Goal: Check status: Check status

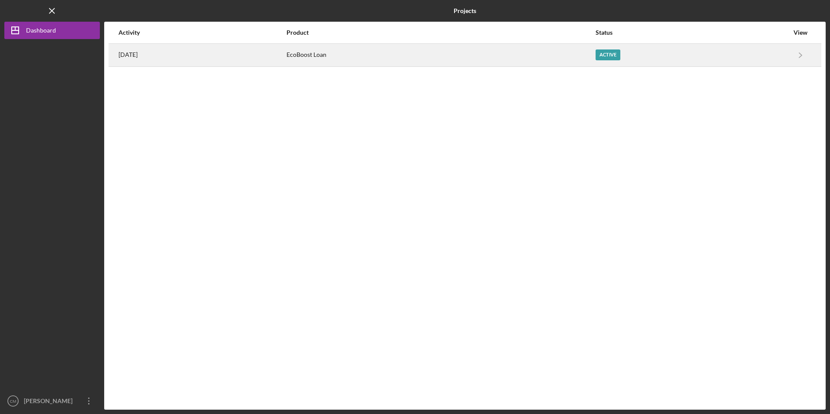
click at [286, 60] on div "[DATE]" at bounding box center [202, 55] width 167 height 22
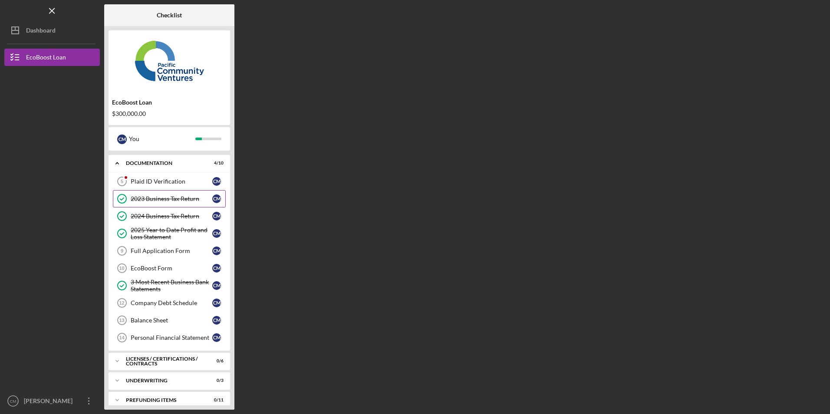
scroll to position [26, 0]
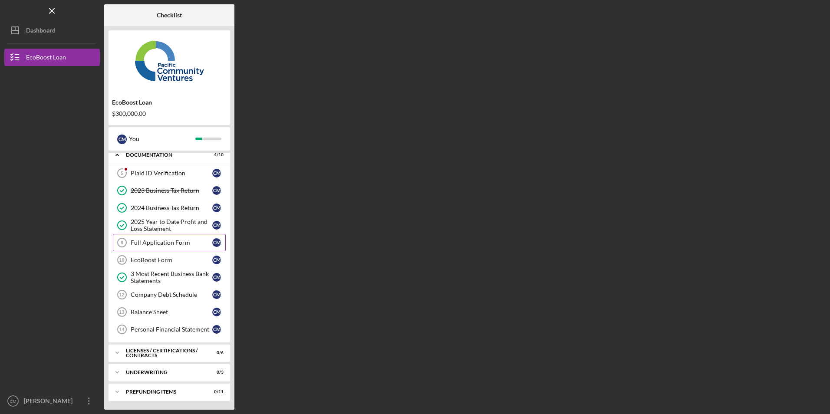
click at [175, 243] on div "Full Application Form" at bounding box center [172, 242] width 82 height 7
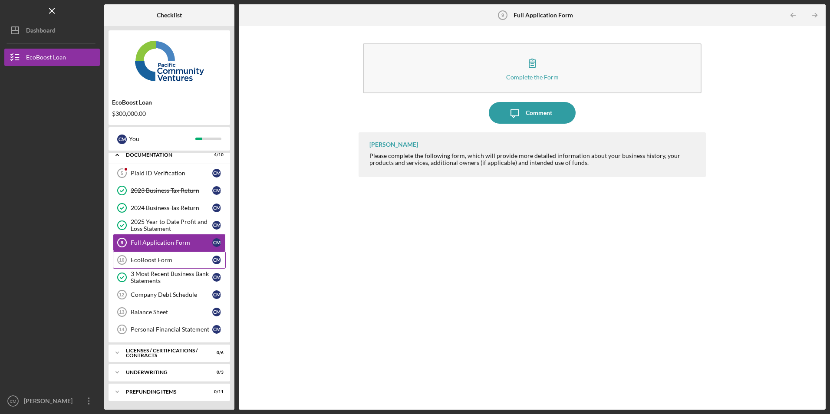
click at [170, 262] on div "EcoBoost Form" at bounding box center [172, 260] width 82 height 7
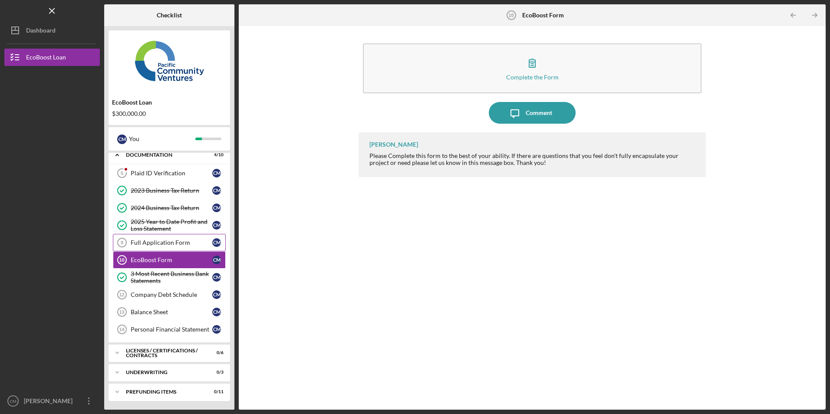
click at [182, 245] on div "Full Application Form" at bounding box center [172, 242] width 82 height 7
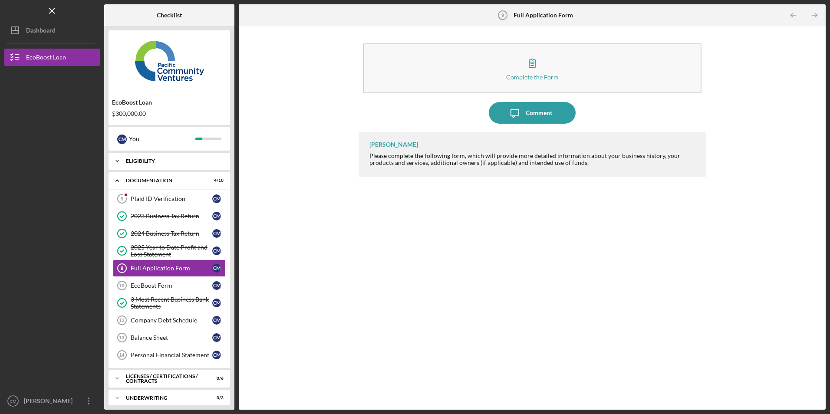
click at [156, 159] on div "Eligibility" at bounding box center [172, 161] width 93 height 5
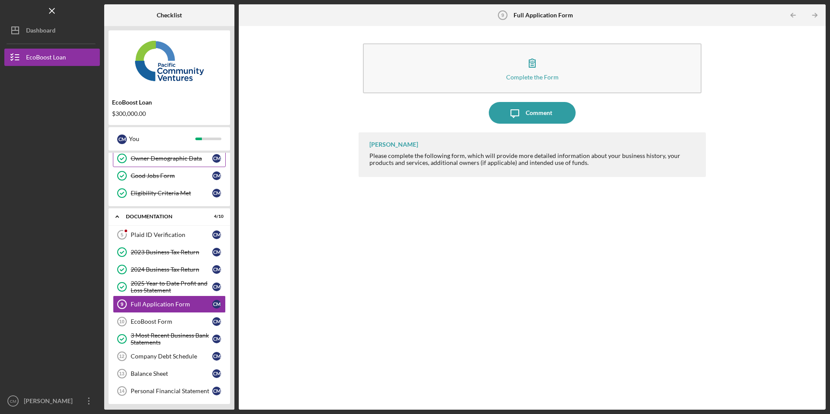
scroll to position [117, 0]
